Goal: Information Seeking & Learning: Learn about a topic

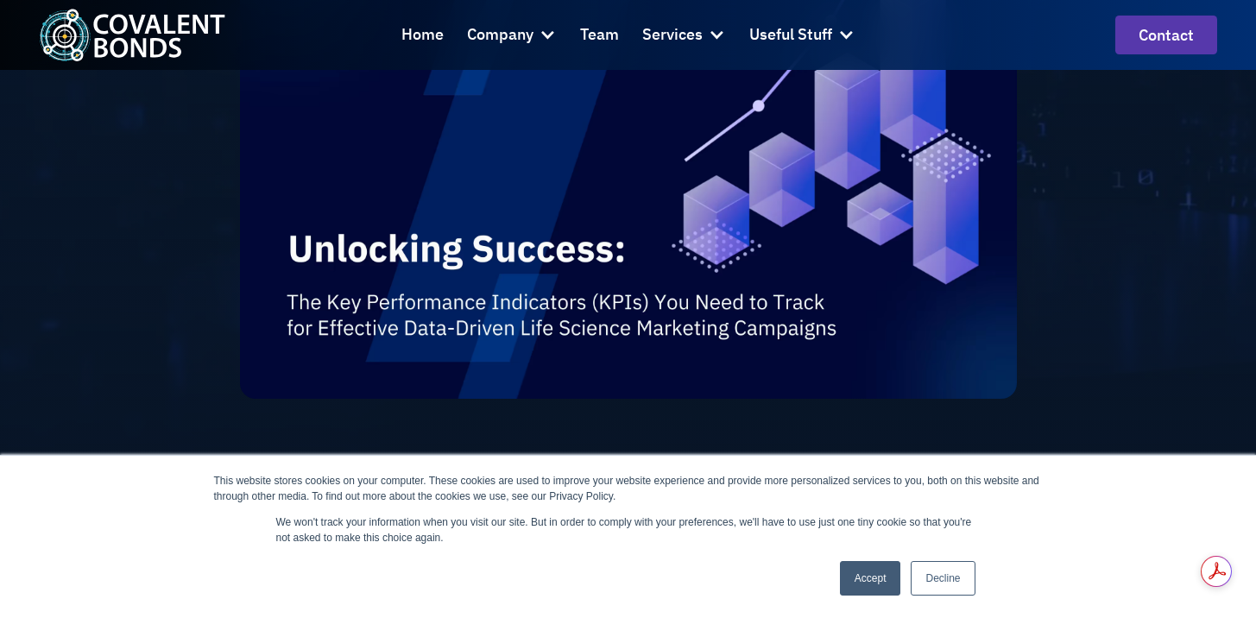
scroll to position [551, 0]
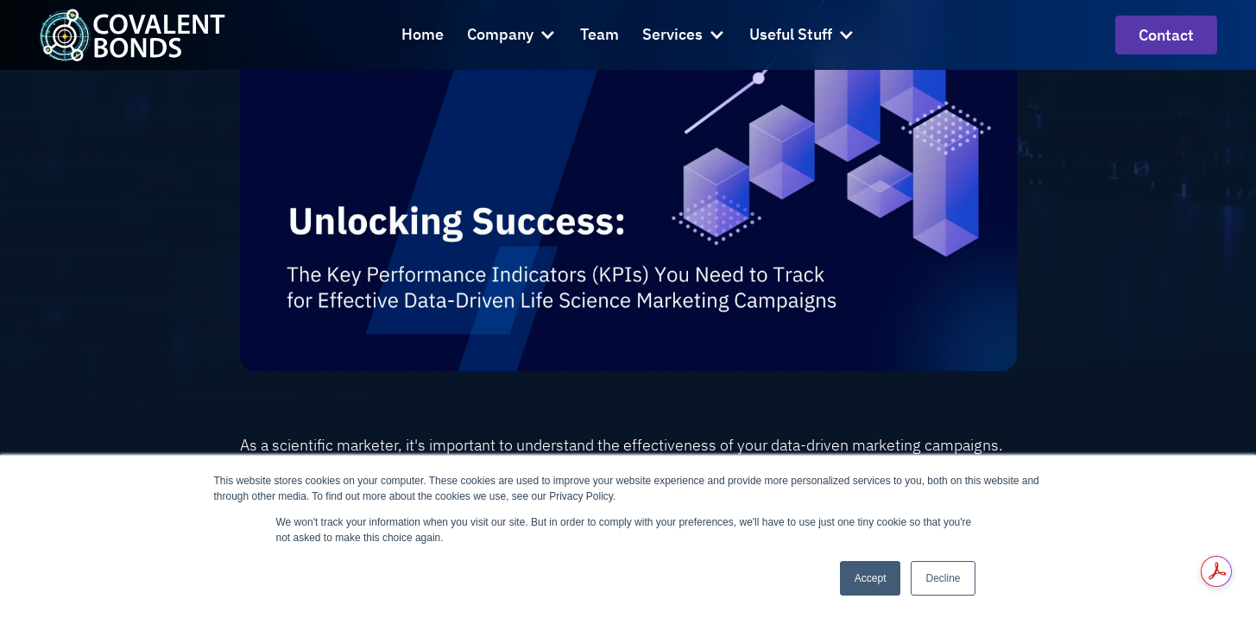
click at [864, 582] on link "Accept" at bounding box center [870, 578] width 61 height 35
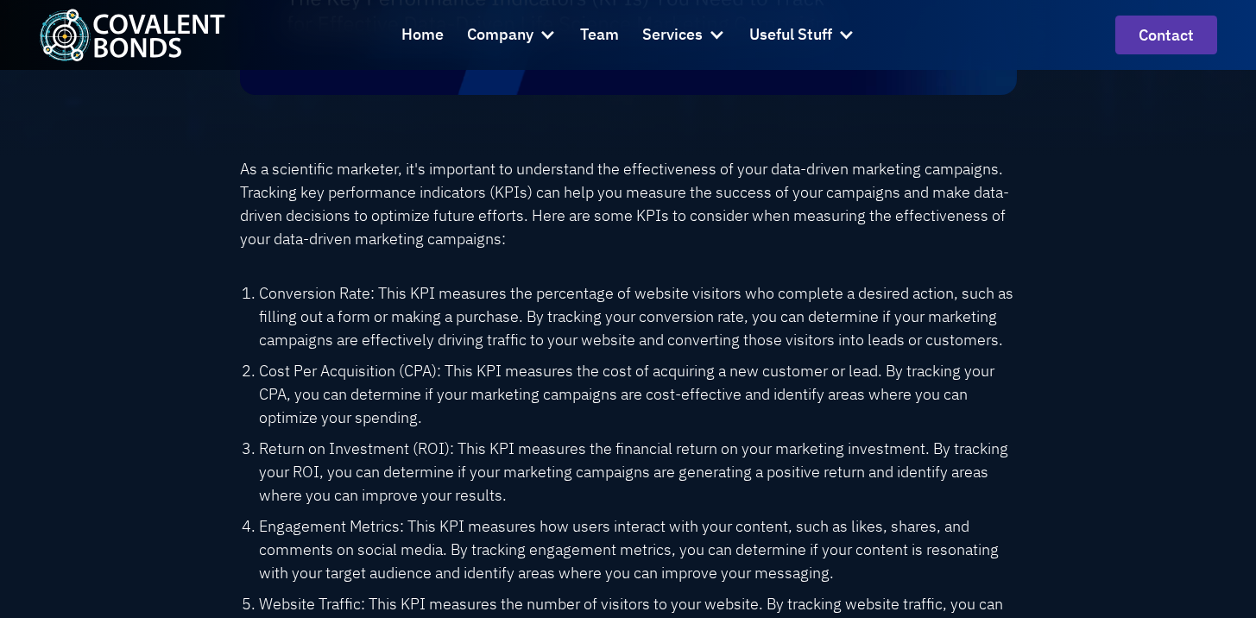
scroll to position [819, 0]
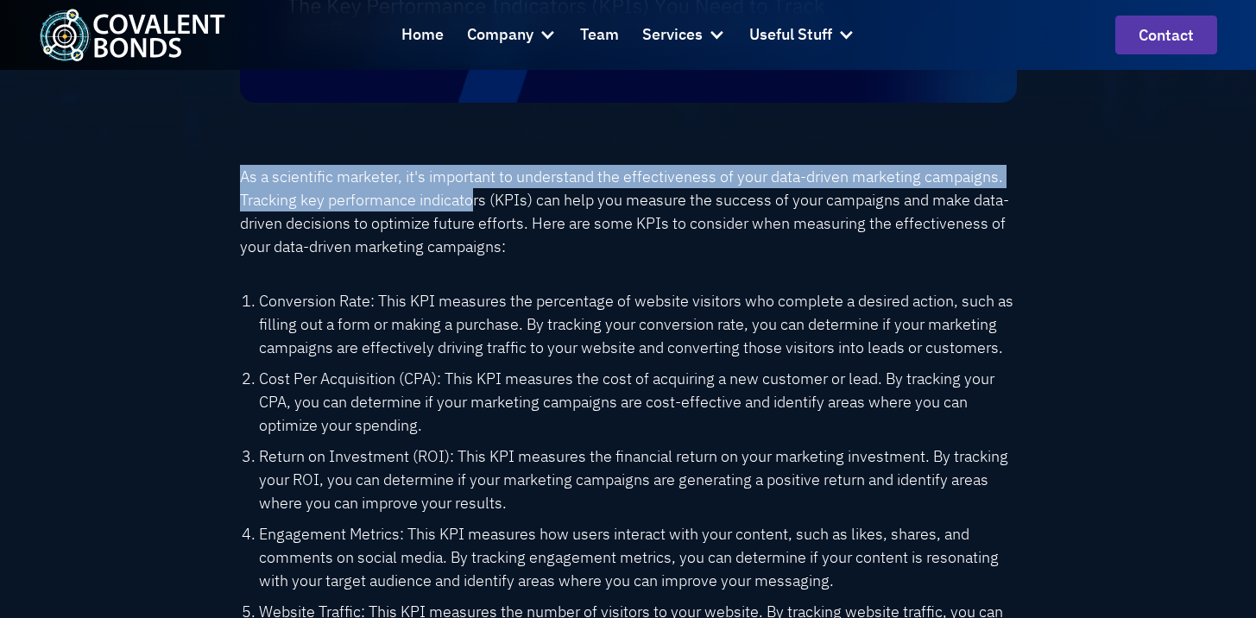
drag, startPoint x: 234, startPoint y: 180, endPoint x: 477, endPoint y: 191, distance: 243.6
click at [477, 192] on div "As a scientific marketer, it's important to understand the effectiveness of you…" at bounding box center [628, 610] width 994 height 891
click at [540, 186] on p "As a scientific marketer, it's important to understand the effectiveness of you…" at bounding box center [628, 211] width 777 height 93
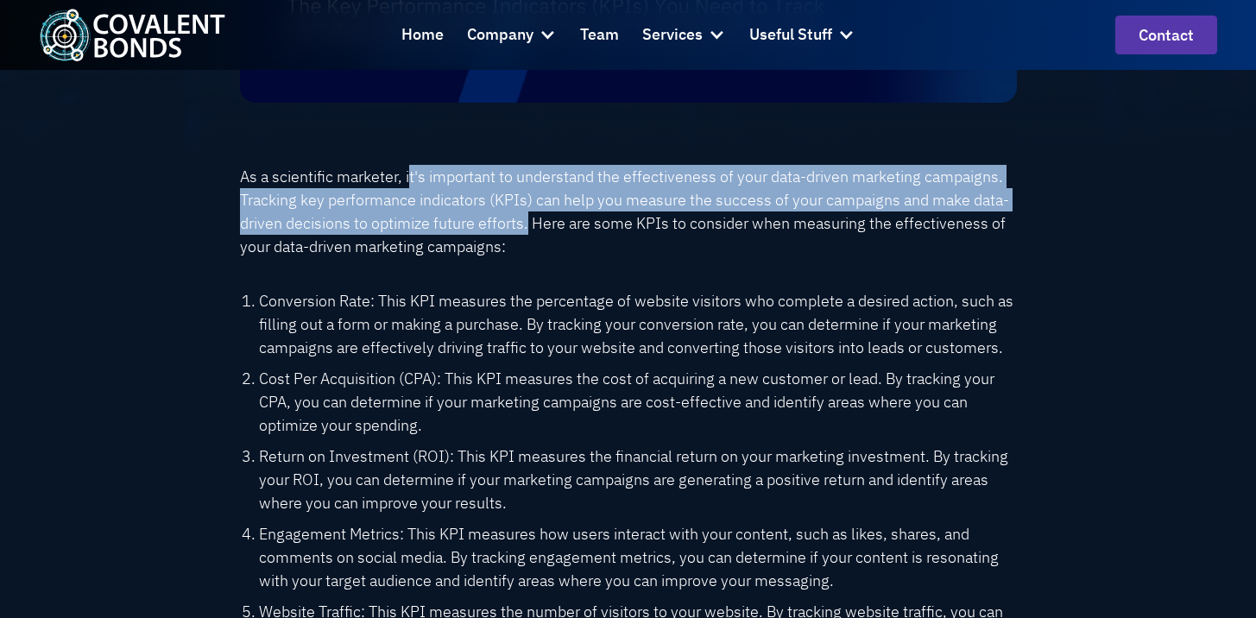
drag, startPoint x: 412, startPoint y: 180, endPoint x: 527, endPoint y: 219, distance: 122.0
click at [527, 219] on p "As a scientific marketer, it's important to understand the effectiveness of you…" at bounding box center [628, 211] width 777 height 93
copy p "t's important to understand the effectiveness of your data-driven marketing cam…"
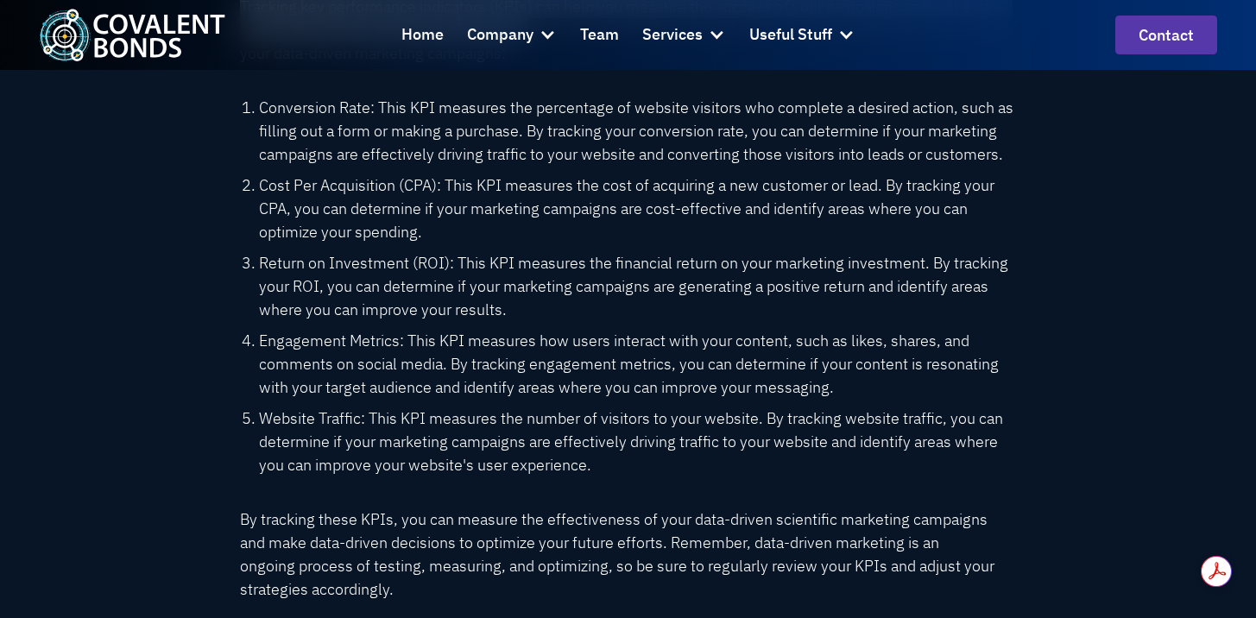
scroll to position [990, 0]
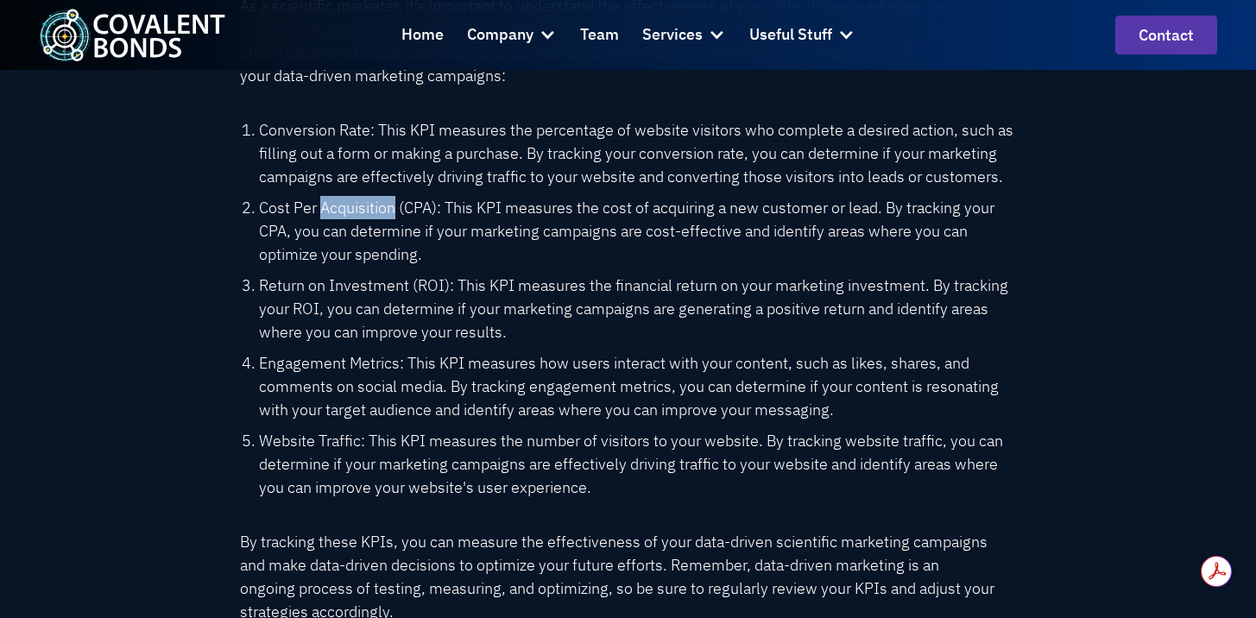
drag, startPoint x: 323, startPoint y: 211, endPoint x: 393, endPoint y: 213, distance: 69.9
click at [393, 213] on li "Cost Per Acquisition (CPA): This KPI measures the cost of acquiring a new custo…" at bounding box center [638, 231] width 758 height 70
copy li "Acquisition"
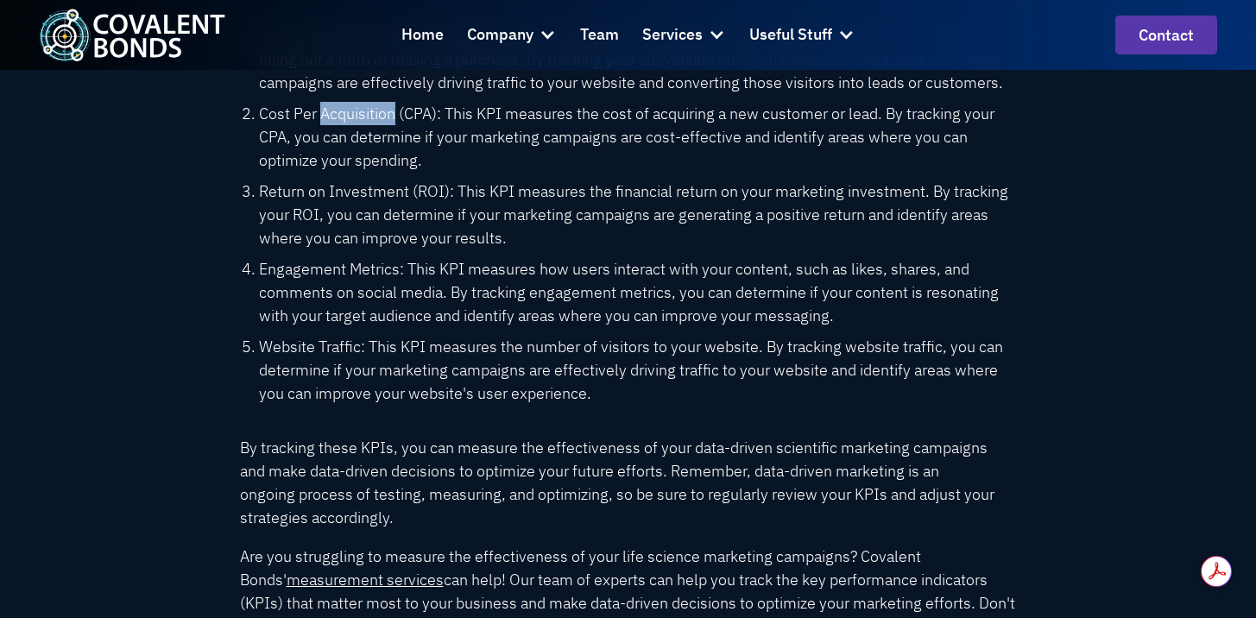
scroll to position [0, 0]
